Goal: Task Accomplishment & Management: Use online tool/utility

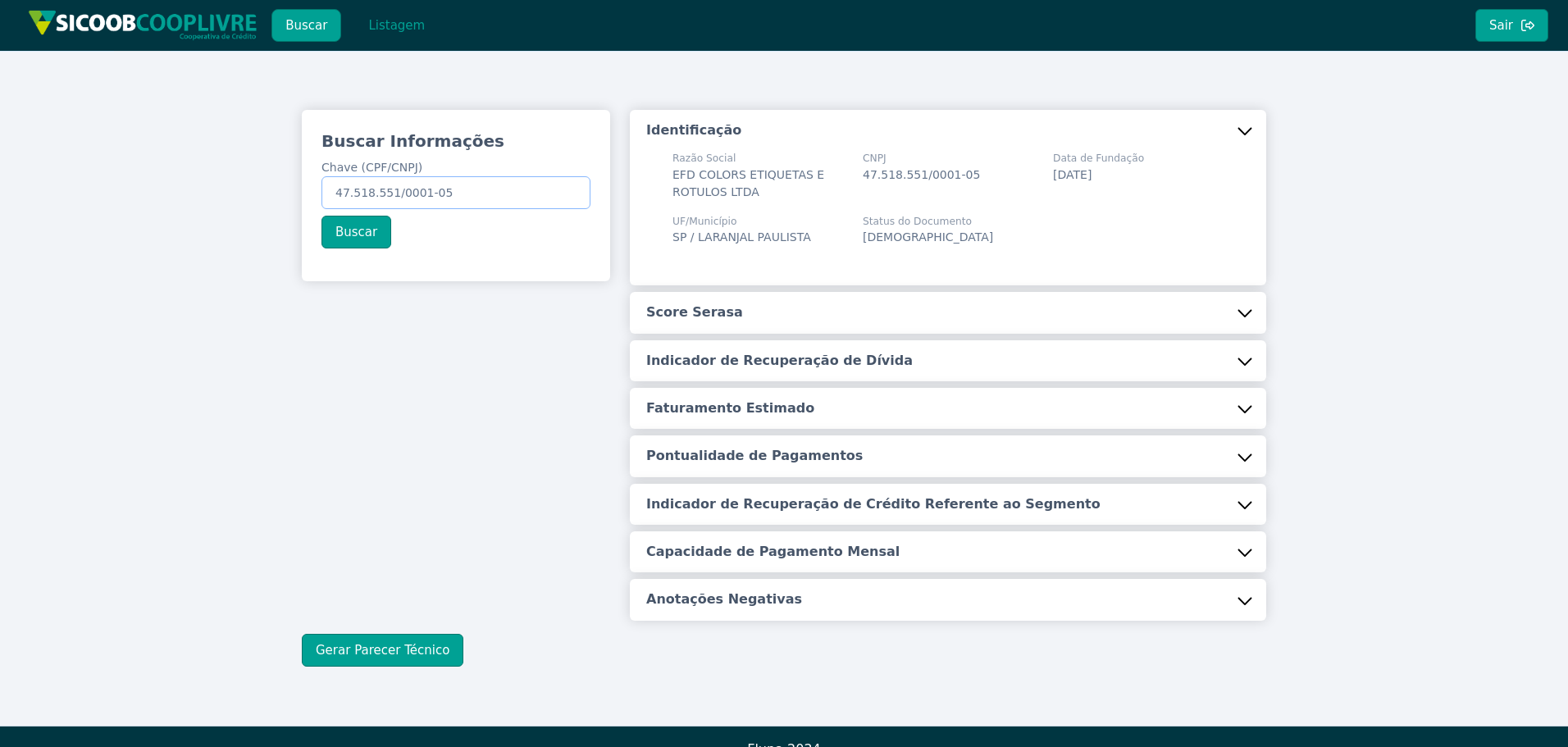
drag, startPoint x: 333, startPoint y: 199, endPoint x: 488, endPoint y: 199, distance: 155.0
click at [488, 199] on input "47.518.551/0001-05" at bounding box center [455, 193] width 269 height 33
paste input "15.110.244/0001-02"
type input "15.110.244/0001-02"
click at [349, 226] on button "Buscar" at bounding box center [356, 232] width 70 height 33
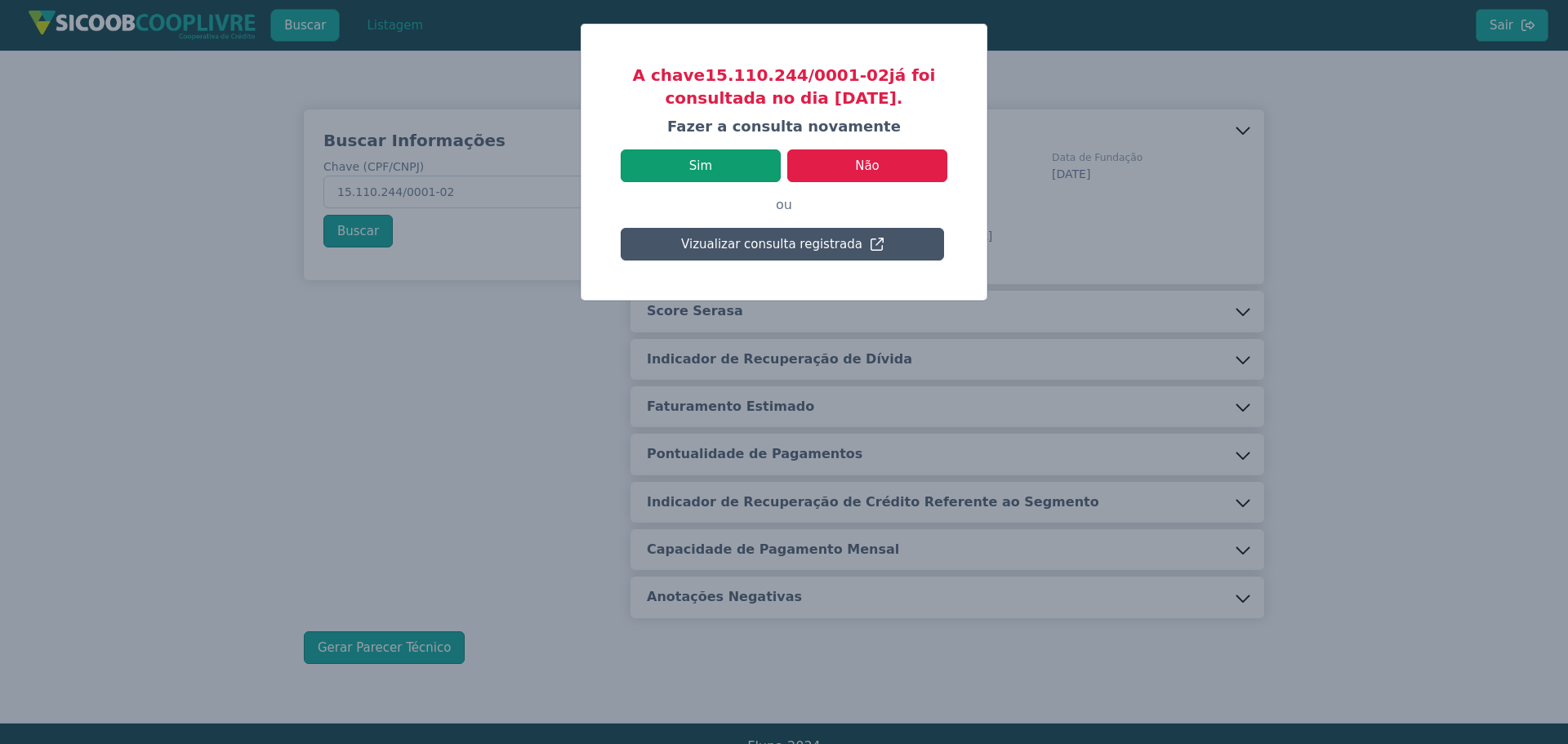
click at [721, 163] on button "Sim" at bounding box center [700, 165] width 160 height 33
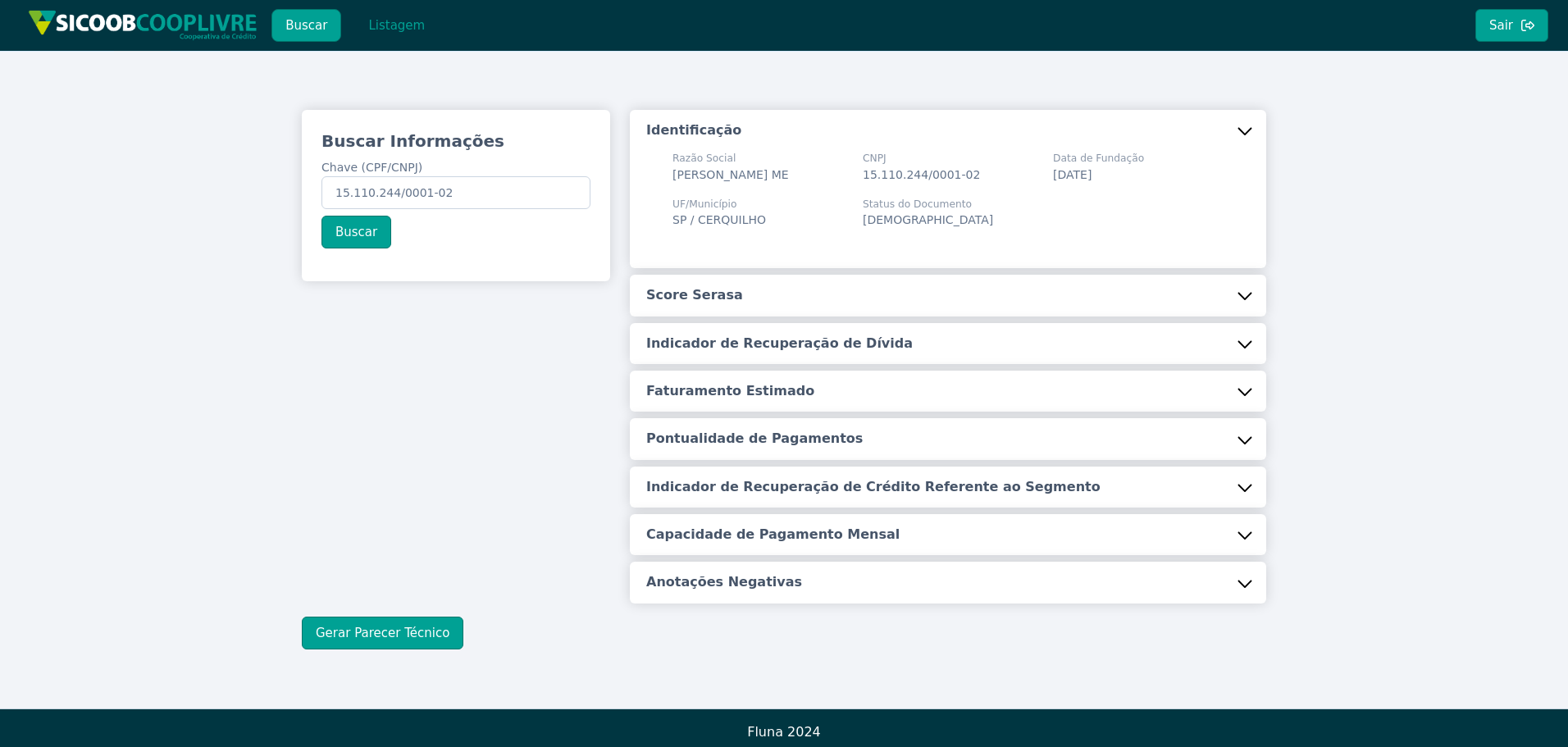
drag, startPoint x: 390, startPoint y: 627, endPoint x: 988, endPoint y: 366, distance: 652.5
click at [396, 616] on div "Buscar Informações Chave (CPF/CNPJ) 15.110.244/0001-02 Buscar Identificação Raz…" at bounding box center [784, 380] width 964 height 540
click at [393, 28] on button "Listagem" at bounding box center [396, 25] width 84 height 33
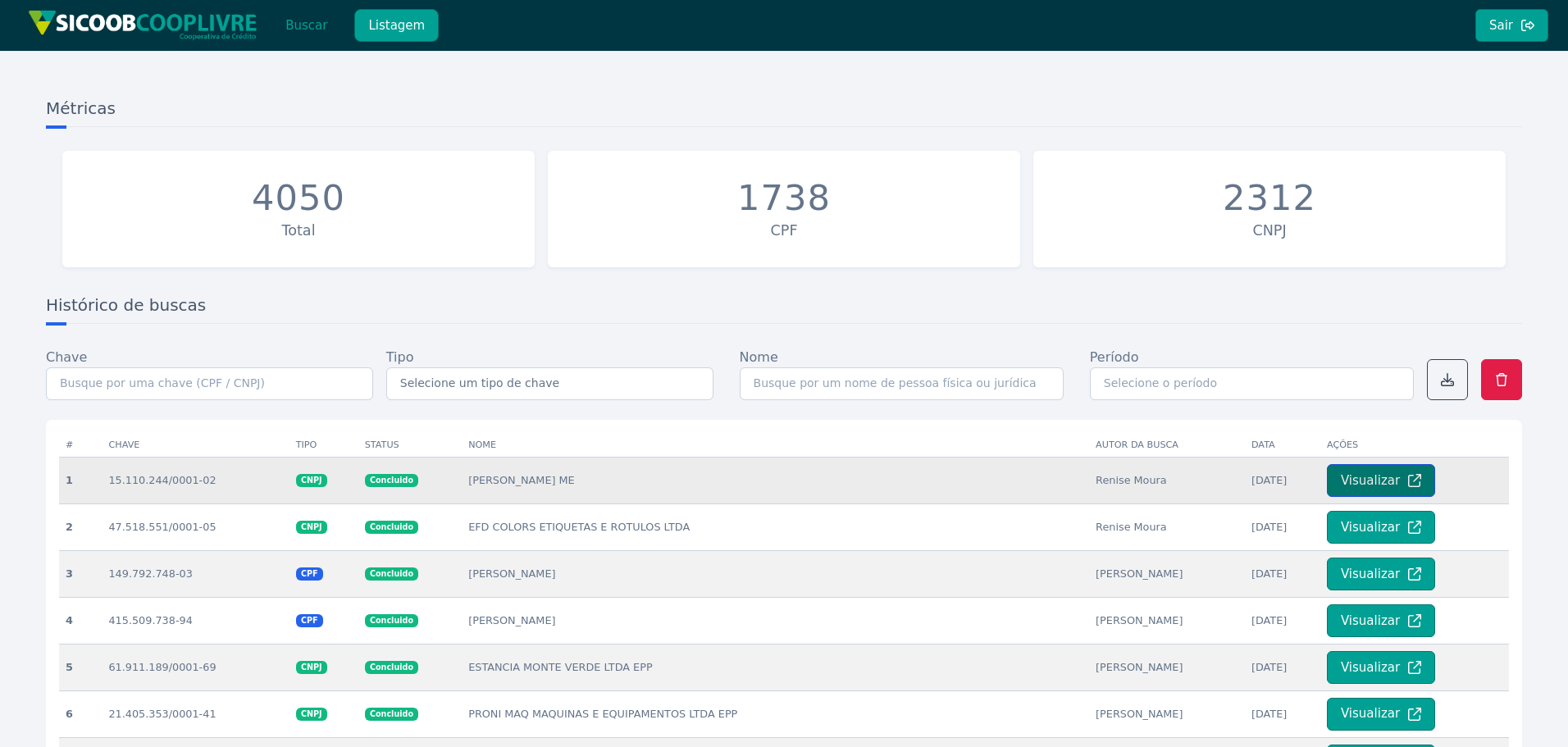
click at [1355, 484] on button "Visualizar" at bounding box center [1381, 481] width 108 height 33
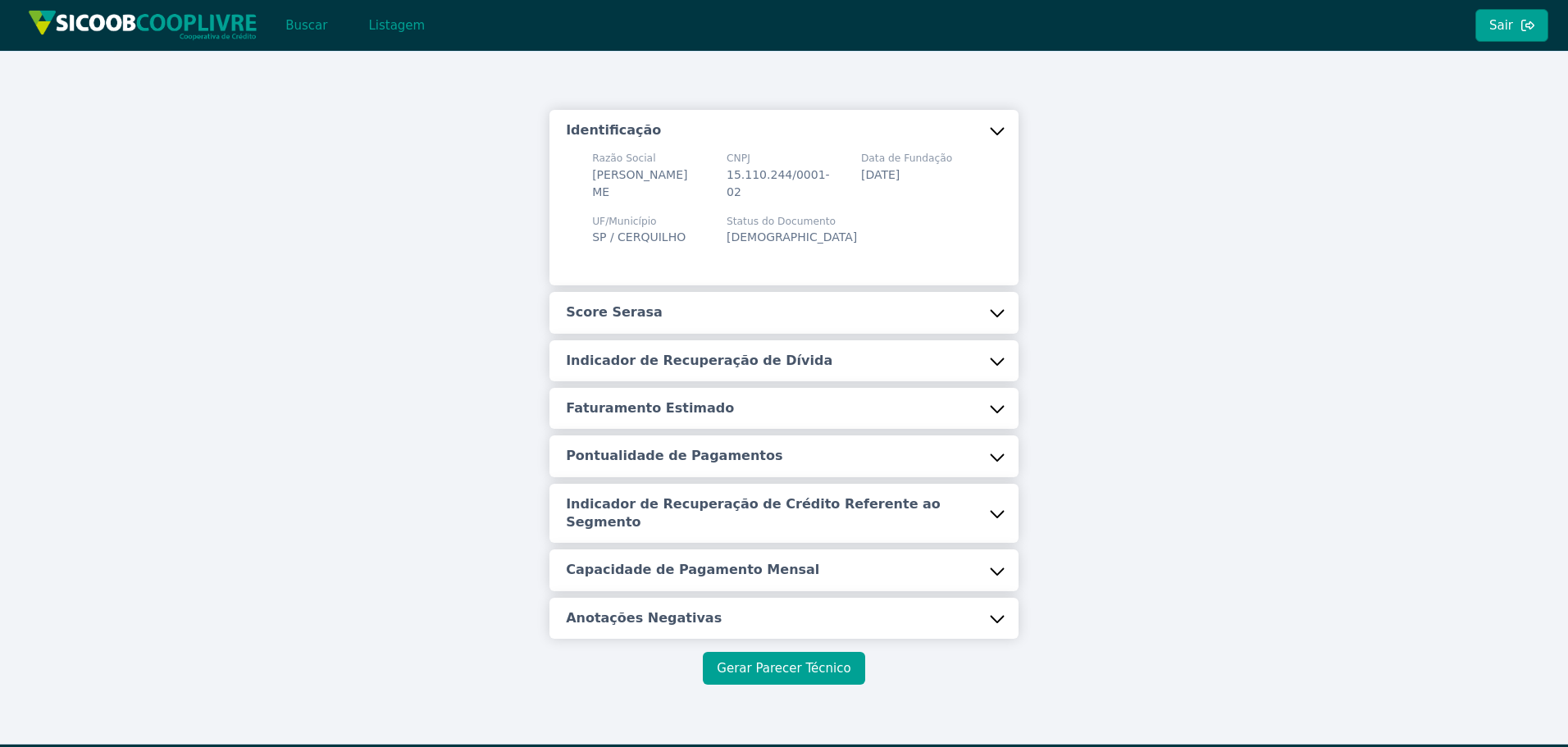
click at [786, 652] on button "Gerar Parecer Técnico" at bounding box center [784, 668] width 162 height 33
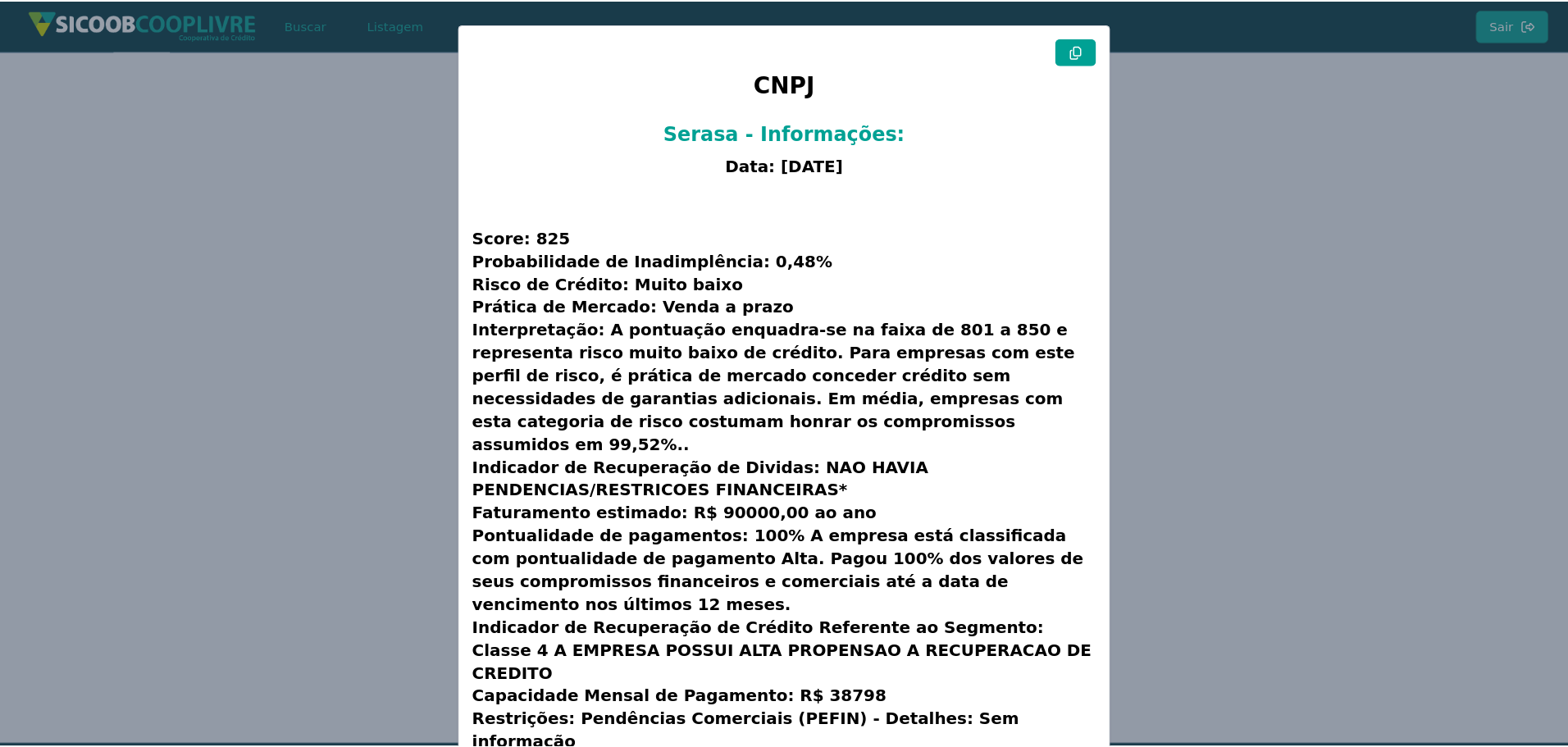
scroll to position [42, 0]
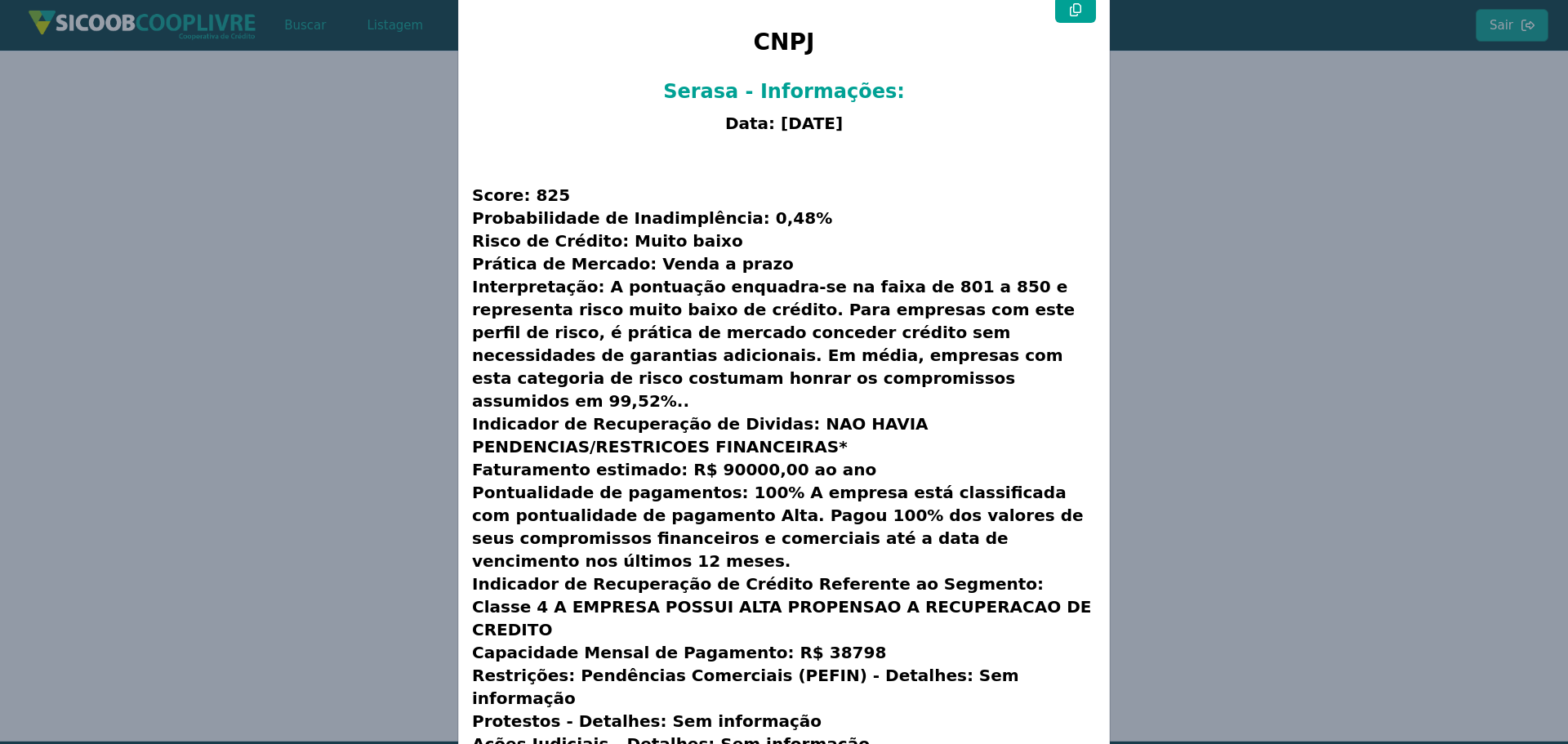
click at [1072, 10] on icon at bounding box center [1075, 10] width 13 height 13
click at [291, 303] on modal-container "CNPJ Serasa - Informações: Data: [DATE] Score: 825 Probabilidade de Inadimplênc…" at bounding box center [784, 372] width 1568 height 744
